Goal: Task Accomplishment & Management: Use online tool/utility

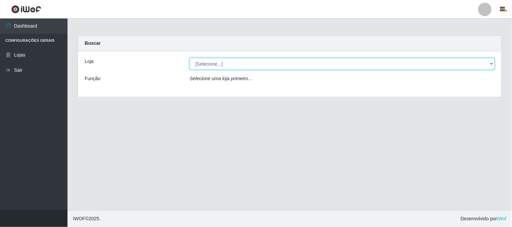
click at [242, 59] on select "[Selecione...] Casatudo BR" at bounding box center [342, 64] width 305 height 12
select select "197"
click at [190, 58] on select "[Selecione...] Casatudo BR" at bounding box center [342, 64] width 305 height 12
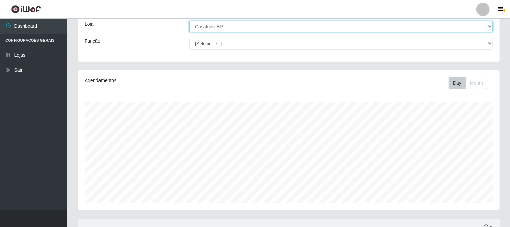
scroll to position [187, 0]
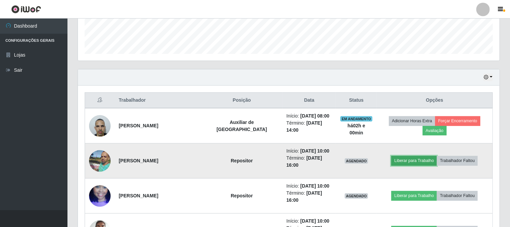
click at [407, 164] on button "Liberar para Trabalho" at bounding box center [414, 160] width 46 height 9
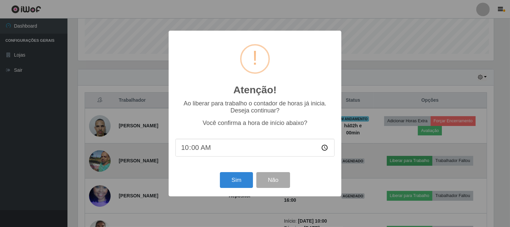
scroll to position [140, 417]
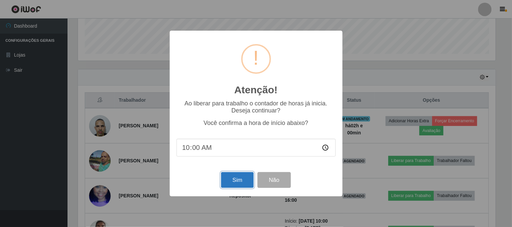
click at [238, 181] on button "Sim" at bounding box center [237, 180] width 33 height 16
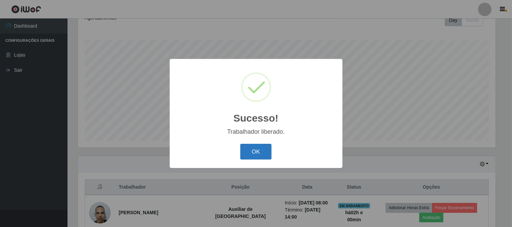
click at [268, 153] on button "OK" at bounding box center [255, 152] width 31 height 16
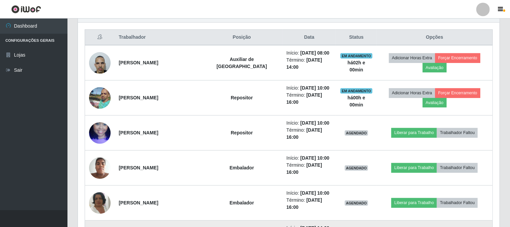
scroll to position [288, 0]
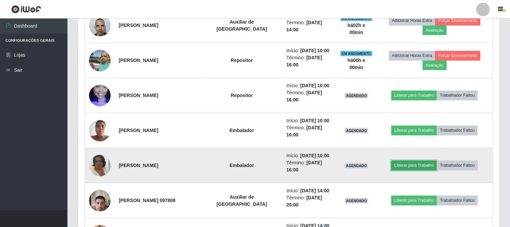
click at [406, 166] on button "Liberar para Trabalho" at bounding box center [414, 165] width 46 height 9
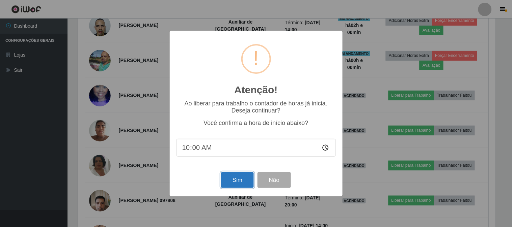
click at [230, 183] on button "Sim" at bounding box center [237, 180] width 33 height 16
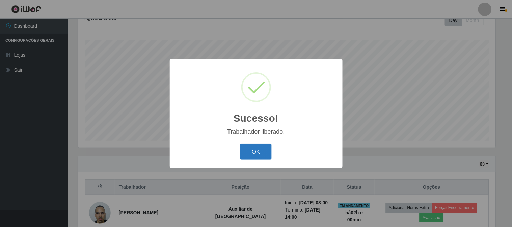
click at [260, 153] on button "OK" at bounding box center [255, 152] width 31 height 16
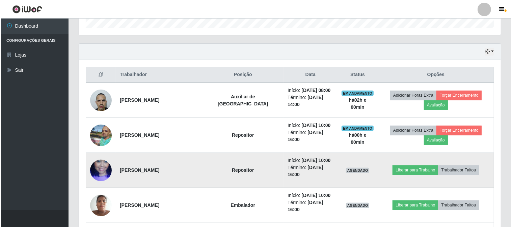
scroll to position [250, 0]
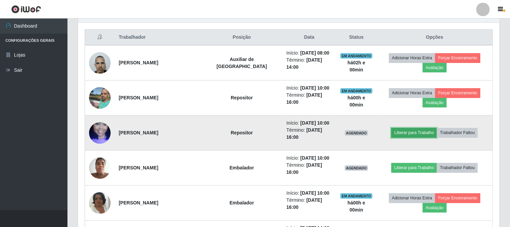
click at [399, 134] on button "Liberar para Trabalho" at bounding box center [414, 132] width 46 height 9
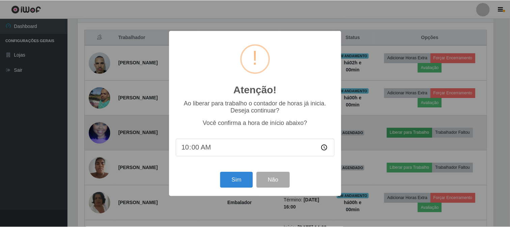
scroll to position [140, 417]
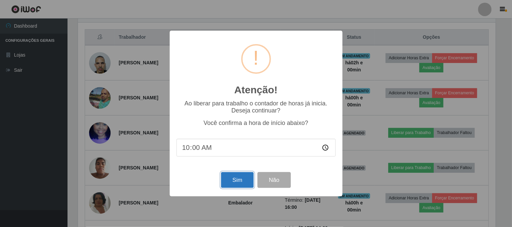
click at [238, 184] on button "Sim" at bounding box center [237, 180] width 33 height 16
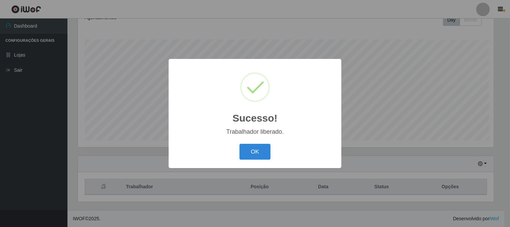
scroll to position [0, 0]
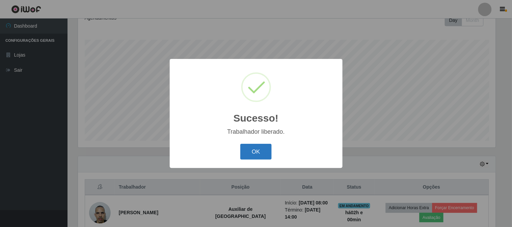
click at [248, 151] on button "OK" at bounding box center [255, 152] width 31 height 16
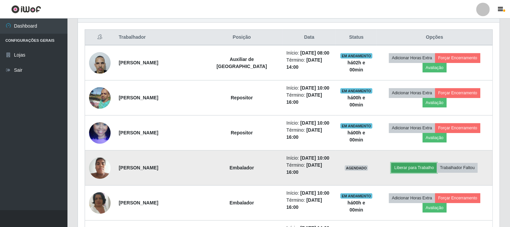
click at [411, 169] on button "Liberar para Trabalho" at bounding box center [414, 167] width 46 height 9
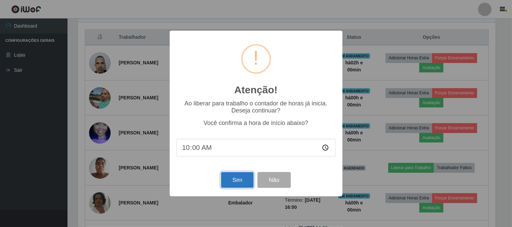
click at [227, 181] on button "Sim" at bounding box center [237, 180] width 33 height 16
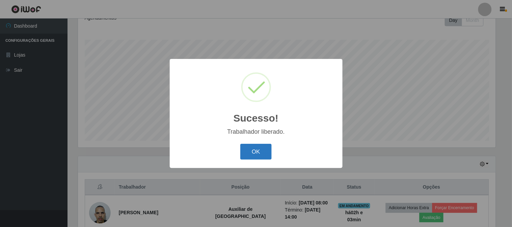
click at [261, 150] on button "OK" at bounding box center [255, 152] width 31 height 16
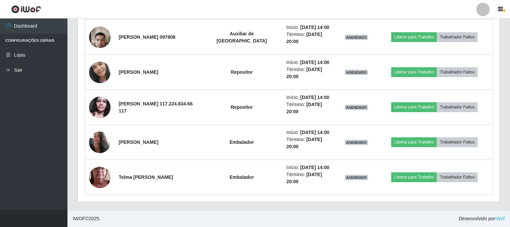
scroll to position [377, 0]
